Goal: Information Seeking & Learning: Learn about a topic

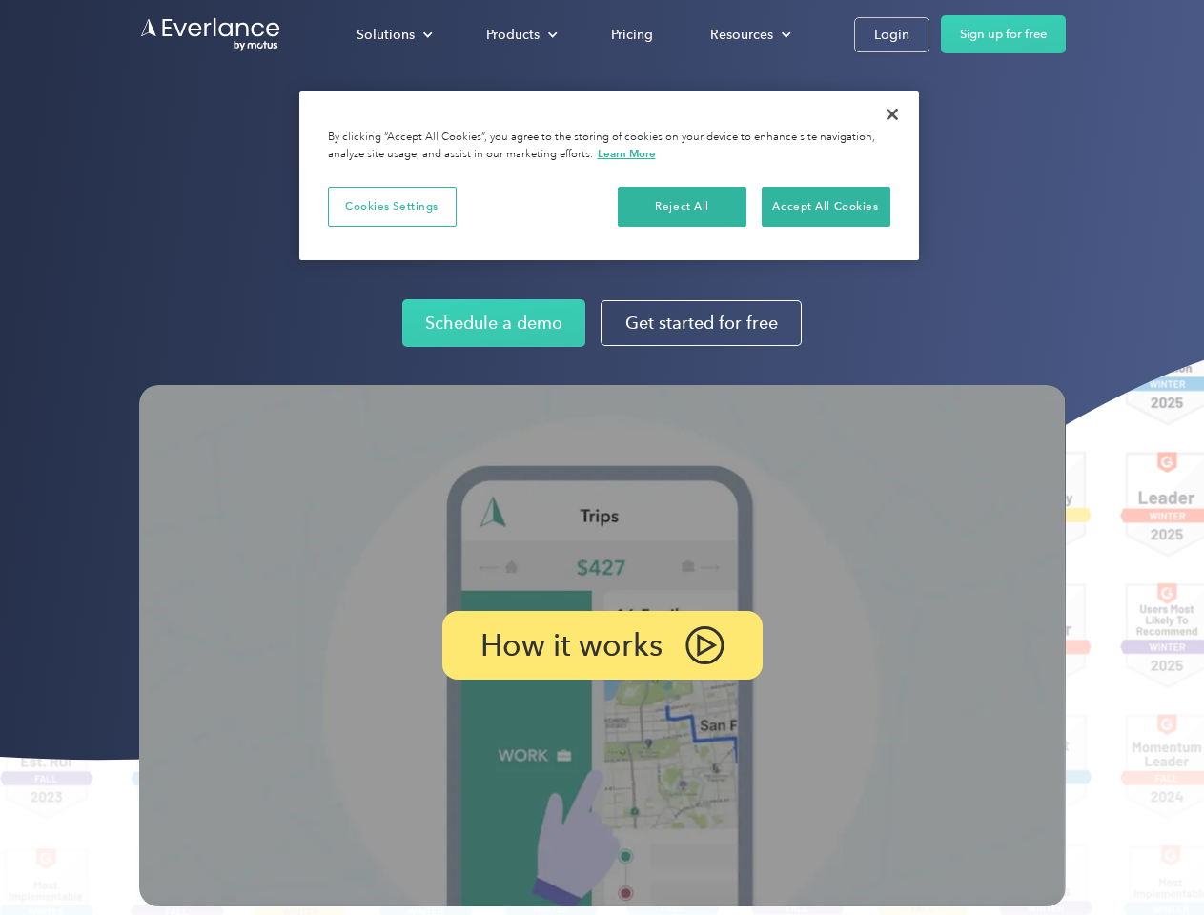
click at [601, 457] on img at bounding box center [602, 645] width 926 height 521
click at [394, 34] on div "Solutions" at bounding box center [385, 35] width 58 height 24
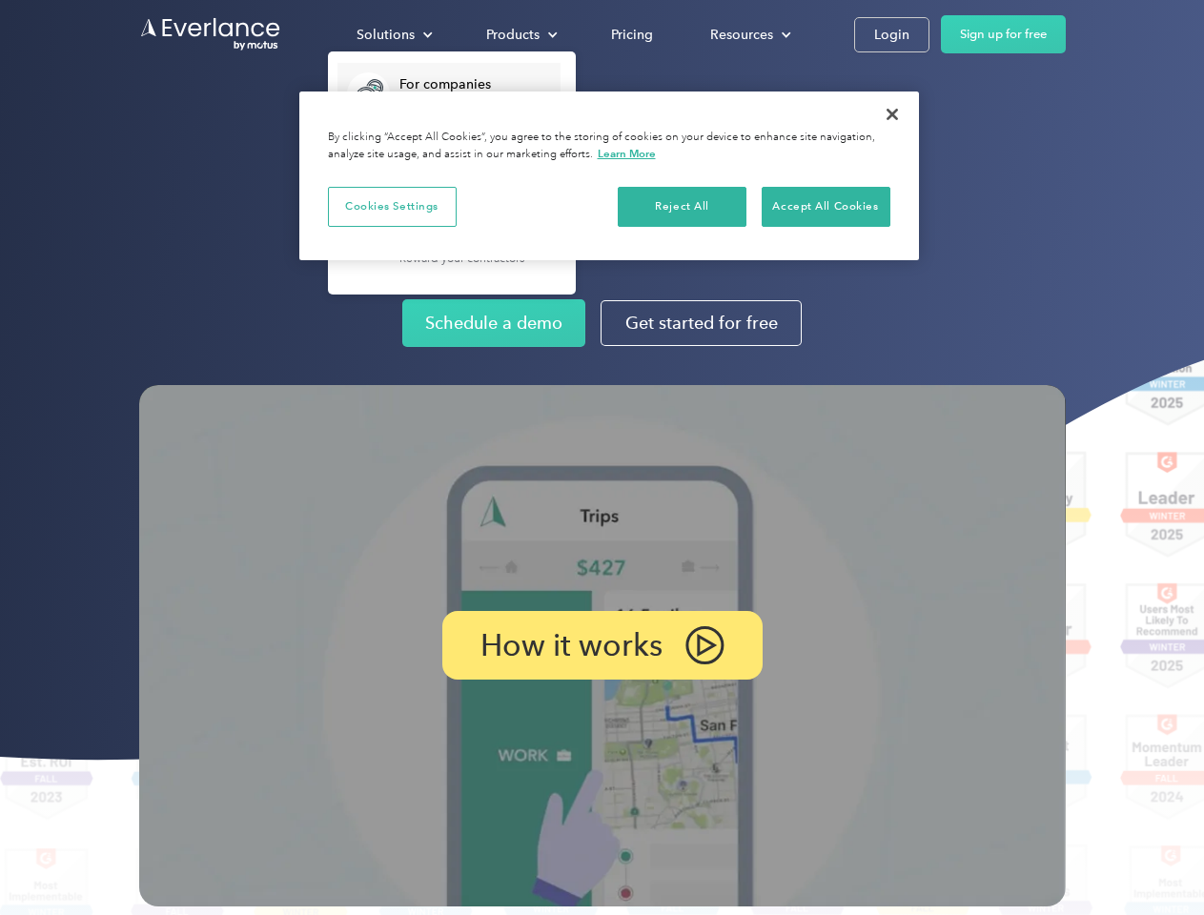
click at [519, 34] on div "Products" at bounding box center [512, 35] width 53 height 24
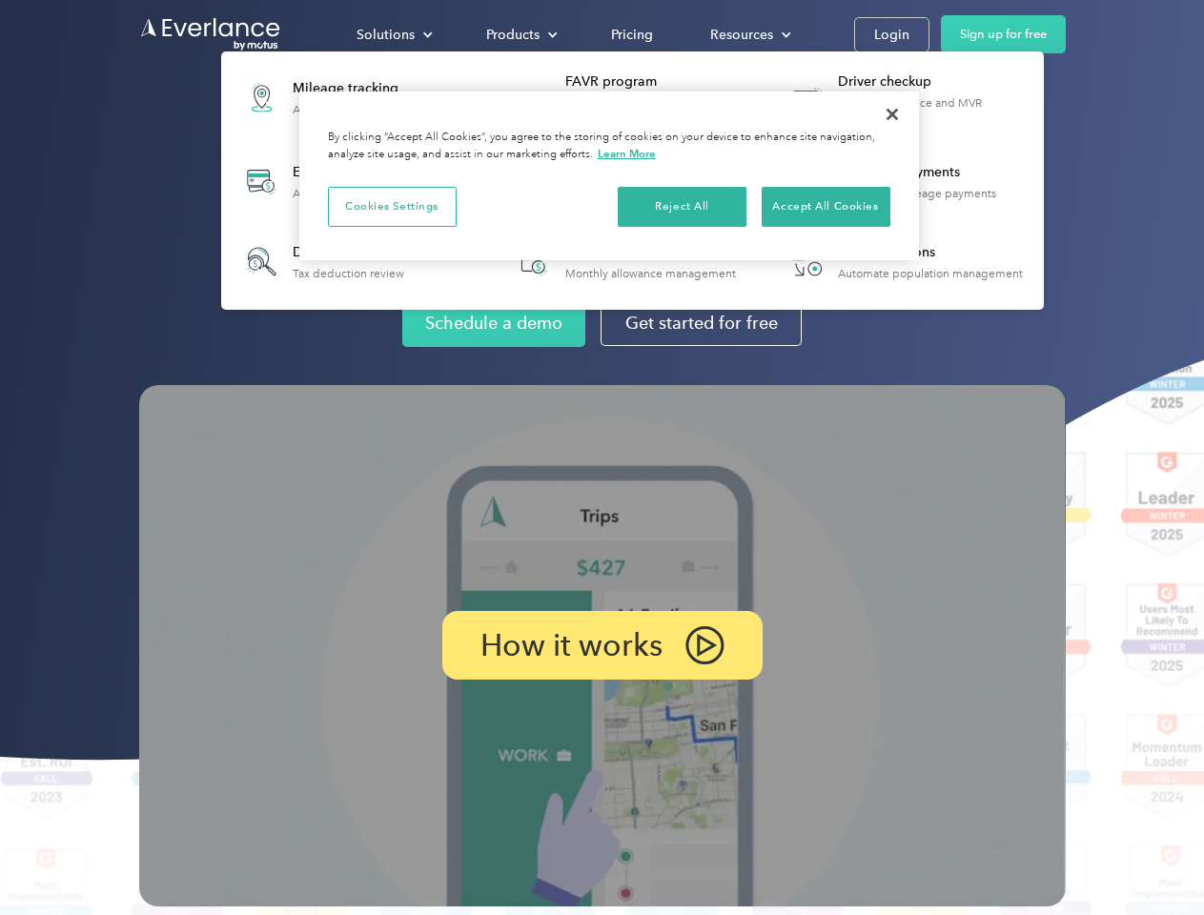
click at [748, 34] on div "Resources" at bounding box center [741, 35] width 63 height 24
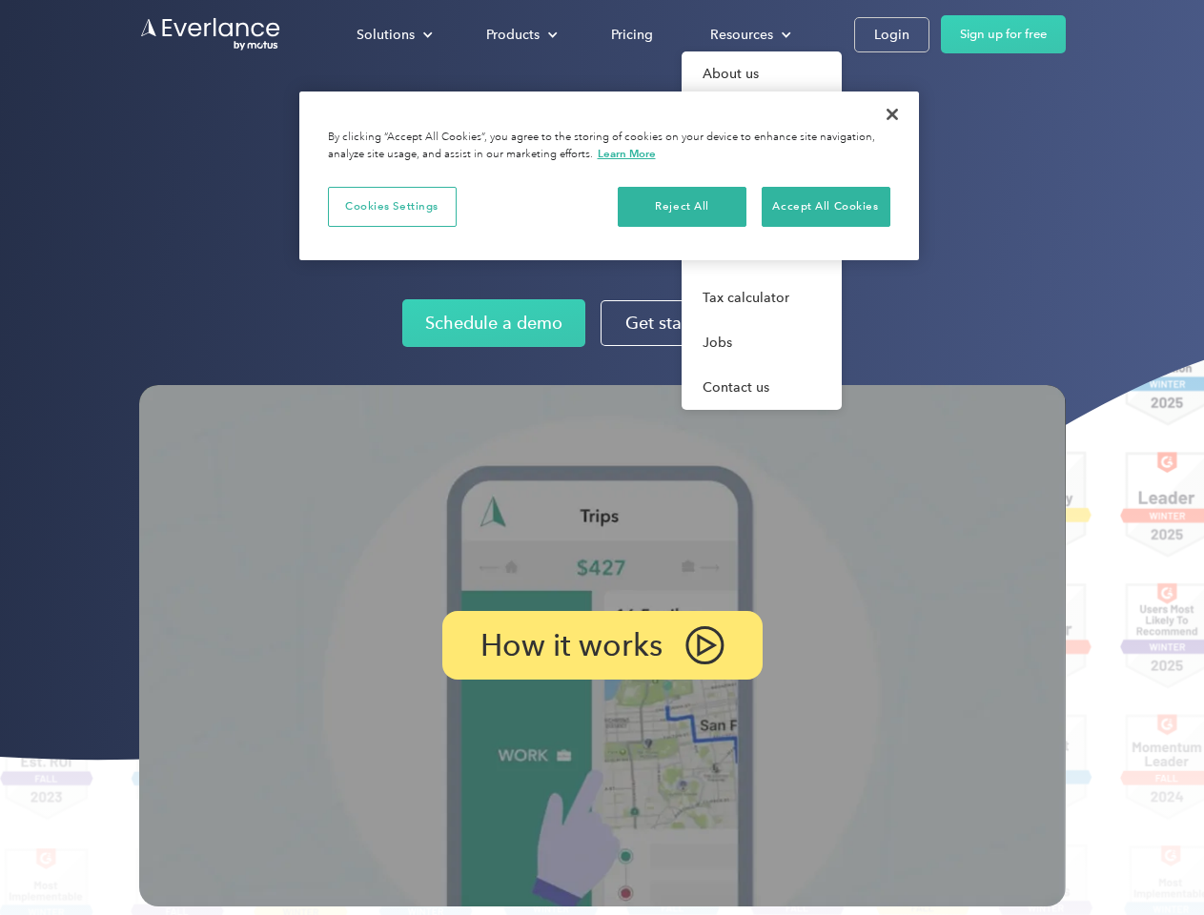
click at [601, 645] on p "How it works" at bounding box center [571, 645] width 182 height 23
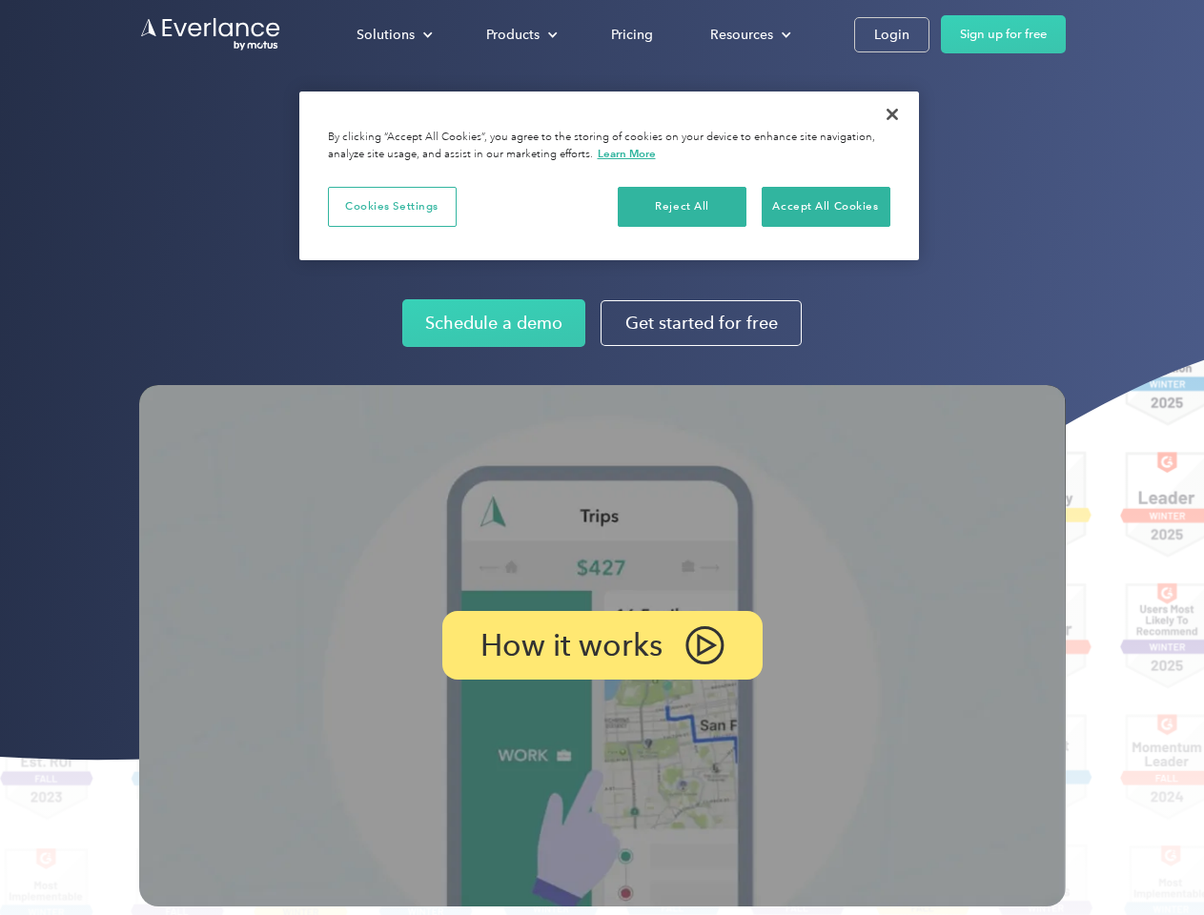
click at [392, 206] on button "Cookies Settings" at bounding box center [392, 207] width 129 height 40
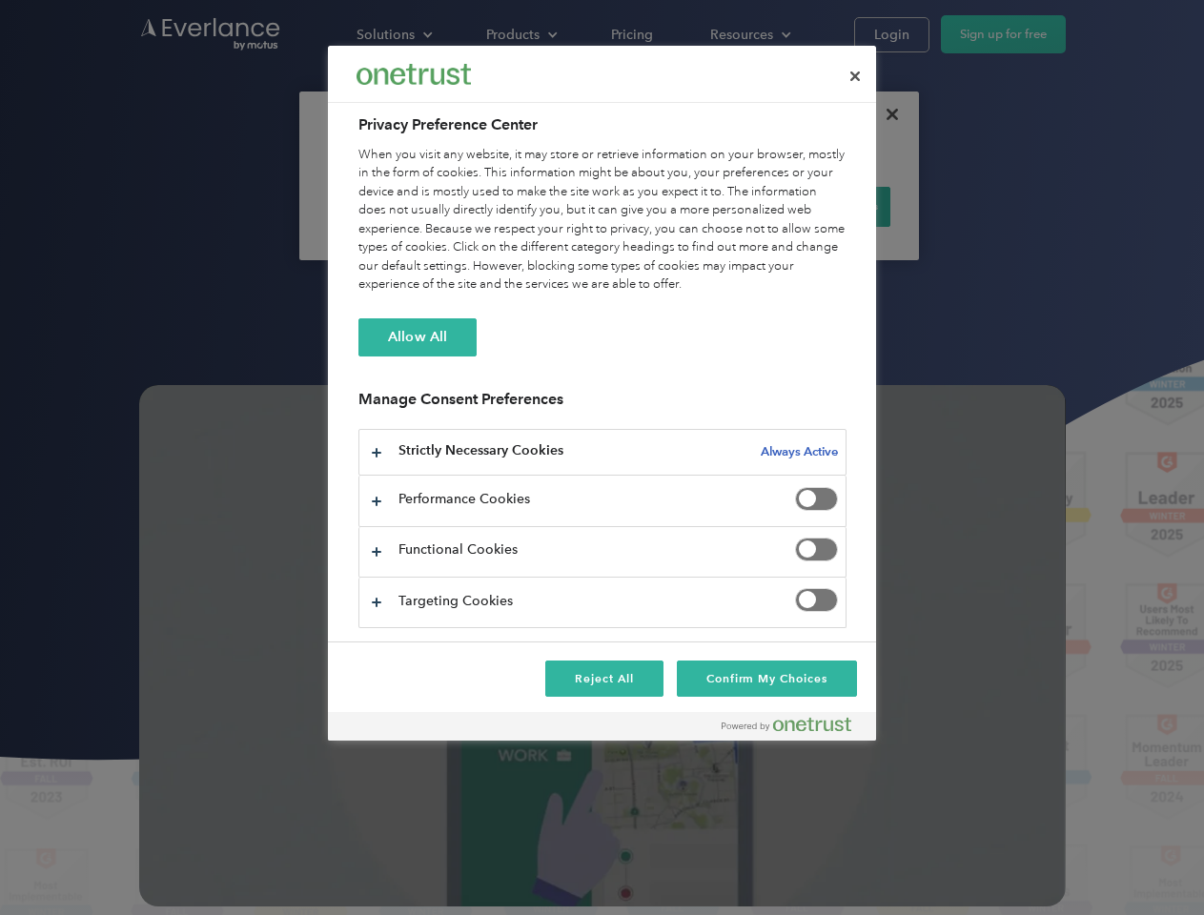
click at [682, 206] on div "When you visit any website, it may store or retrieve information on your browse…" at bounding box center [602, 220] width 488 height 149
click at [825, 206] on div "When you visit any website, it may store or retrieve information on your browse…" at bounding box center [602, 220] width 488 height 149
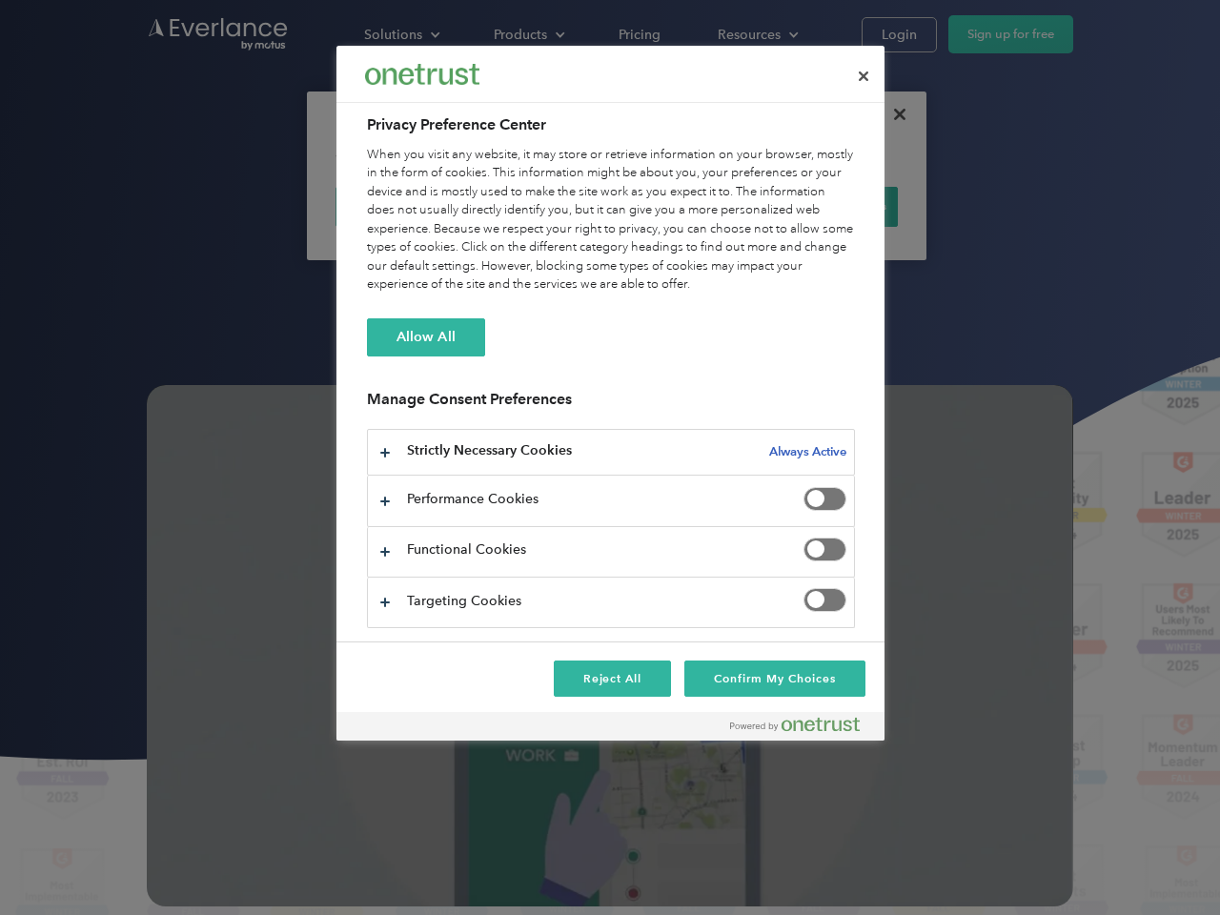
click at [892, 114] on div at bounding box center [610, 457] width 1220 height 915
